Goal: Find specific page/section: Find specific page/section

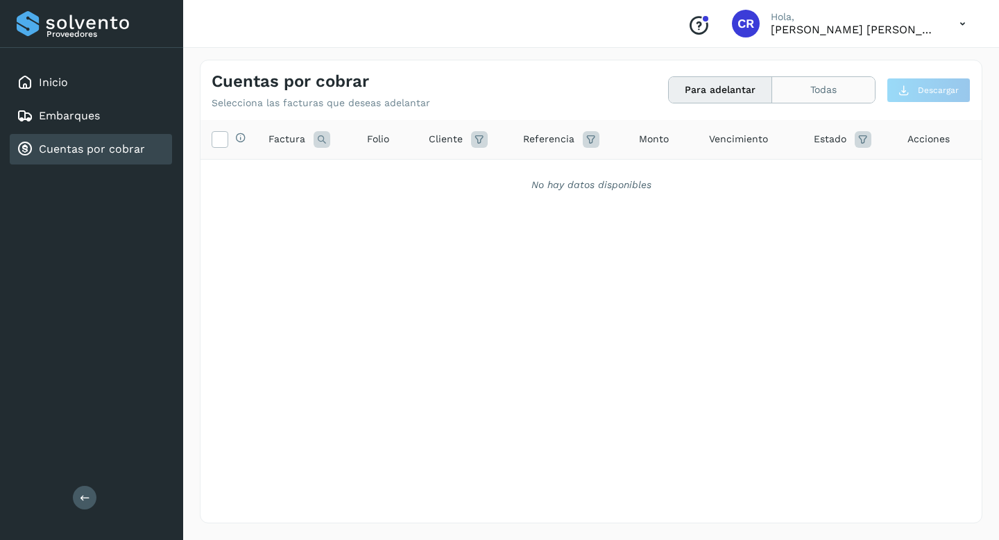
click at [805, 87] on button "Todas" at bounding box center [823, 90] width 103 height 26
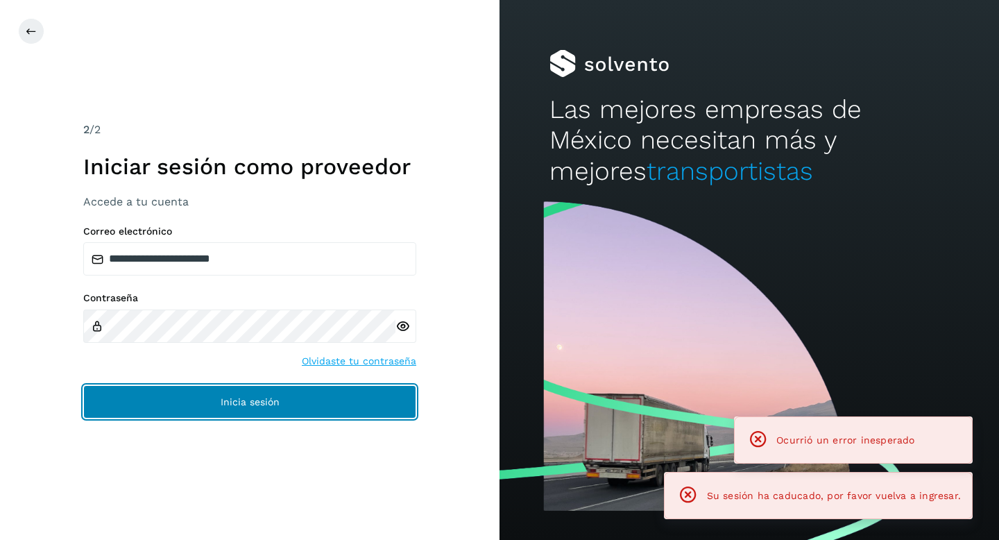
click at [305, 404] on button "Inicia sesión" at bounding box center [249, 401] width 333 height 33
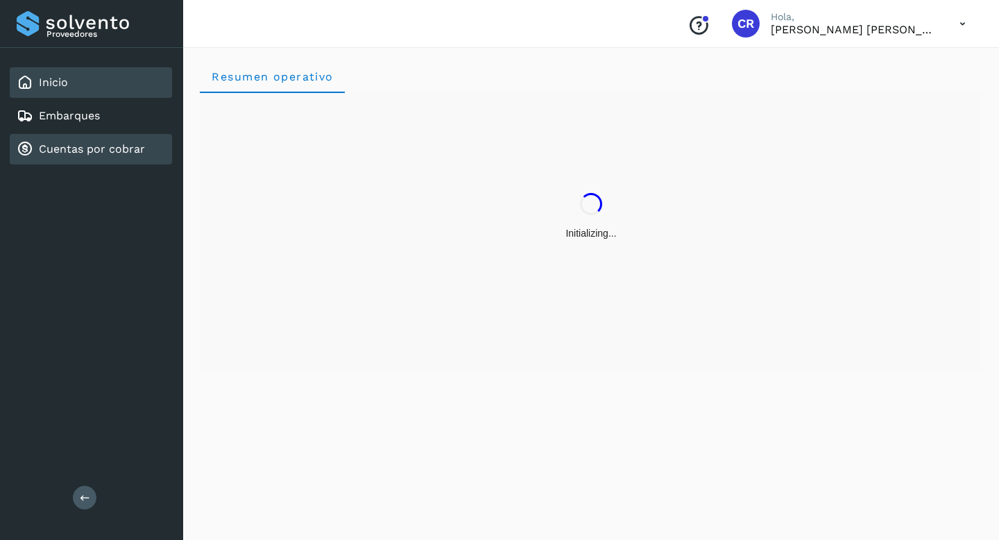
click at [98, 151] on link "Cuentas por cobrar" at bounding box center [92, 148] width 106 height 13
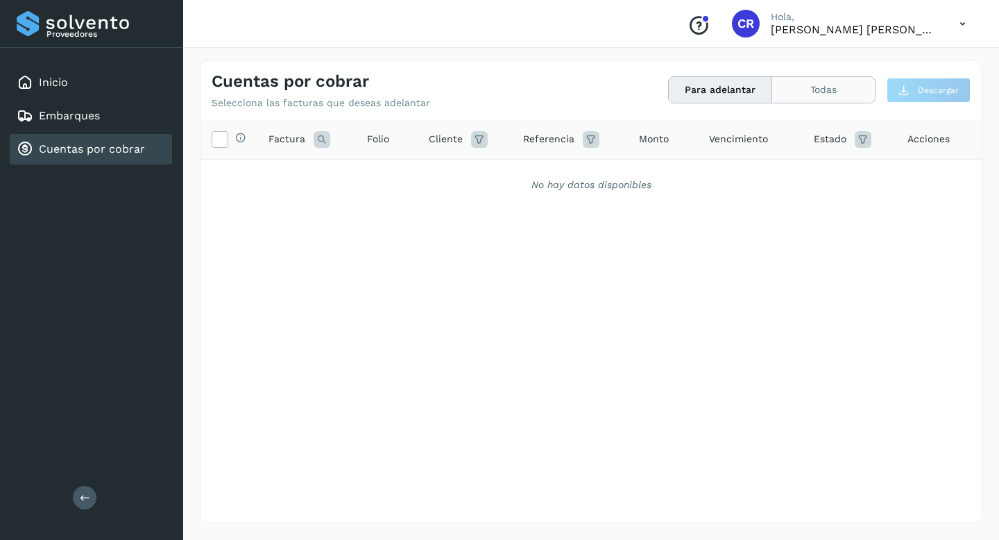
click at [833, 92] on button "Todas" at bounding box center [823, 90] width 103 height 26
